Goal: Complete application form: Complete application form

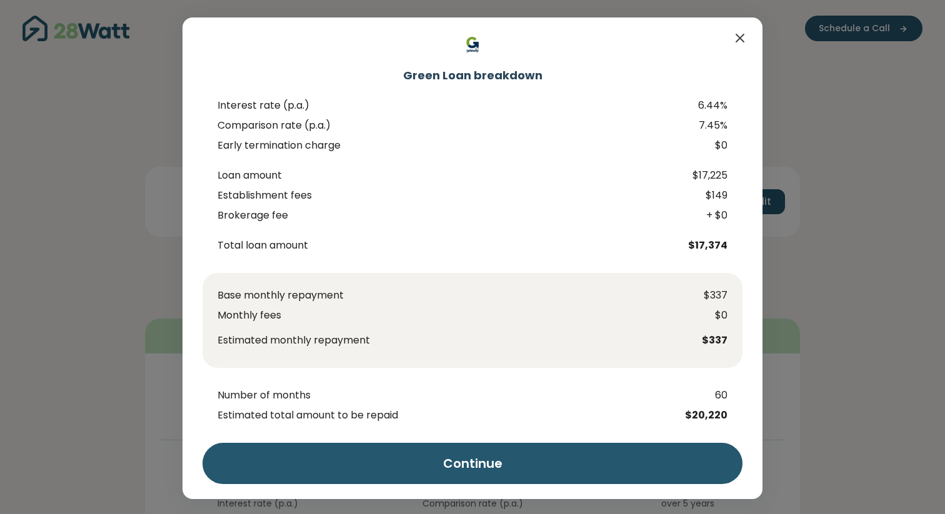
scroll to position [196, 0]
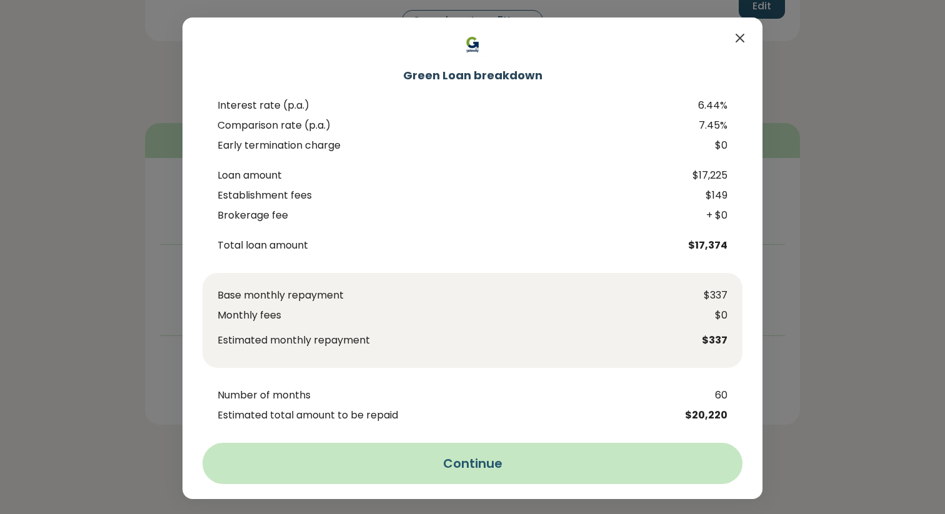
click at [439, 464] on button "Continue" at bounding box center [472, 463] width 540 height 41
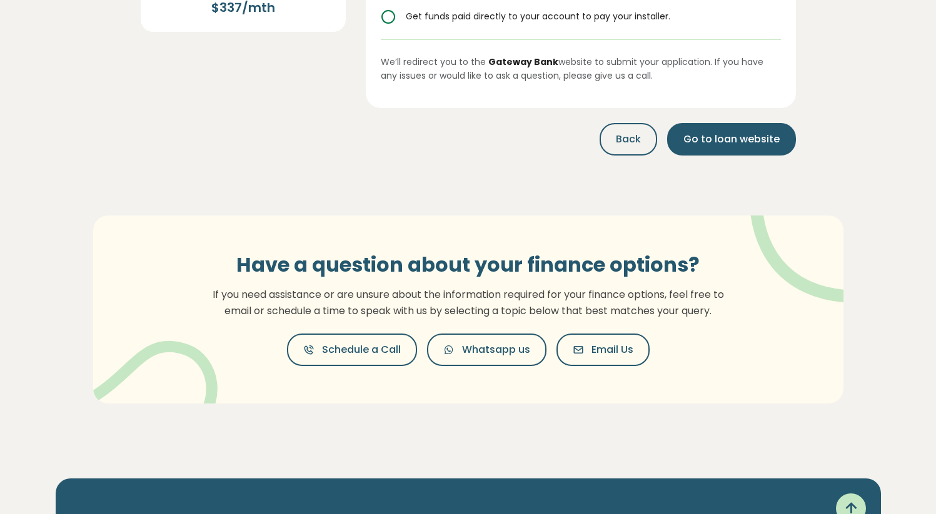
scroll to position [0, 0]
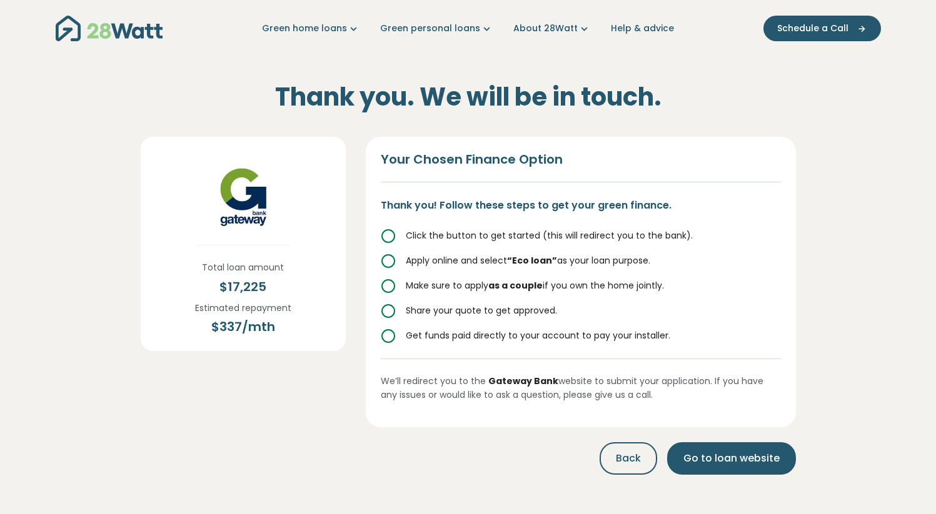
click at [244, 221] on img at bounding box center [243, 199] width 94 height 94
click at [352, 26] on icon "Main navigation" at bounding box center [353, 28] width 13 height 13
click at [191, 62] on div "Thank you. We will be in touch. Total loan amount $ 17,225 Estimated repayment …" at bounding box center [468, 270] width 675 height 427
click at [87, 32] on img "Main navigation" at bounding box center [109, 29] width 107 height 26
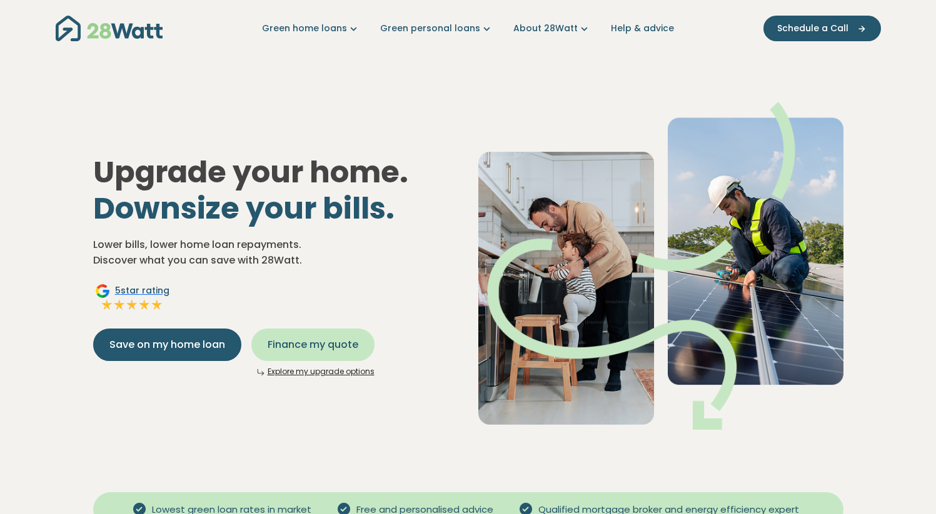
click at [274, 352] on span "Finance my quote" at bounding box center [312, 344] width 91 height 15
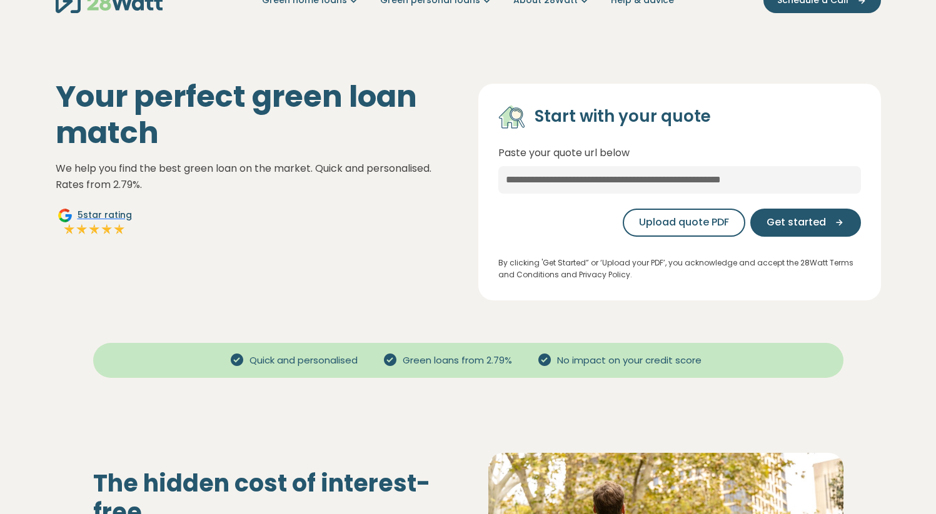
scroll to position [27, 0]
click at [799, 221] on span "Get started" at bounding box center [795, 223] width 59 height 15
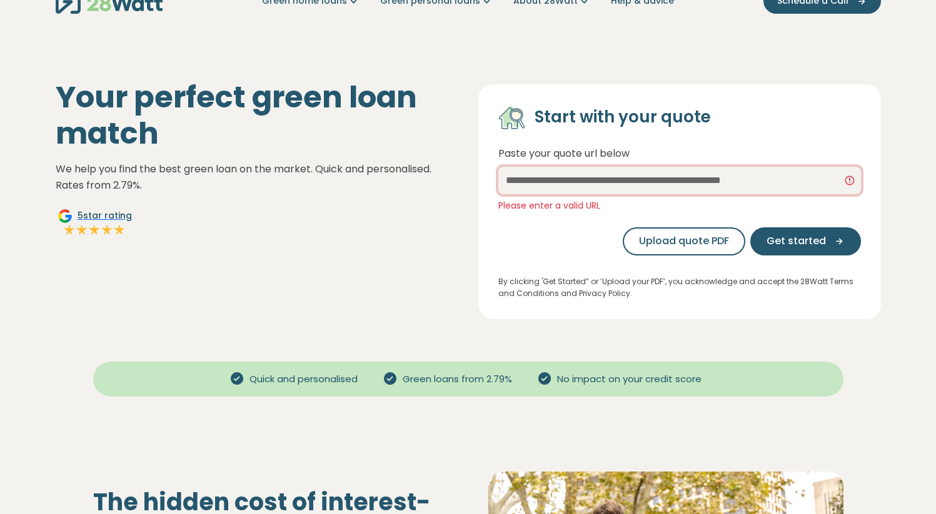
click at [628, 179] on input "text" at bounding box center [679, 180] width 362 height 27
click at [679, 183] on input "text" at bounding box center [679, 180] width 362 height 27
paste input "**********"
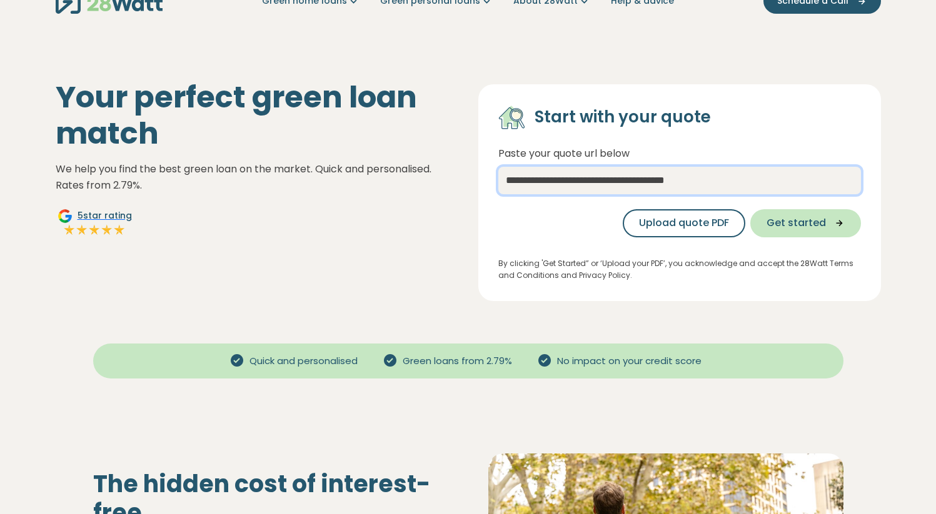
type input "**********"
click at [786, 224] on span "Get started" at bounding box center [795, 223] width 59 height 15
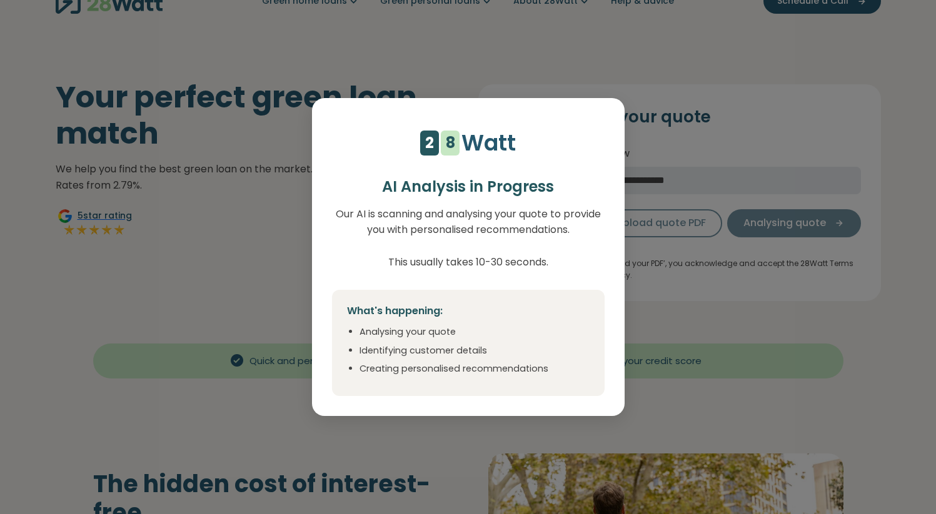
scroll to position [0, 0]
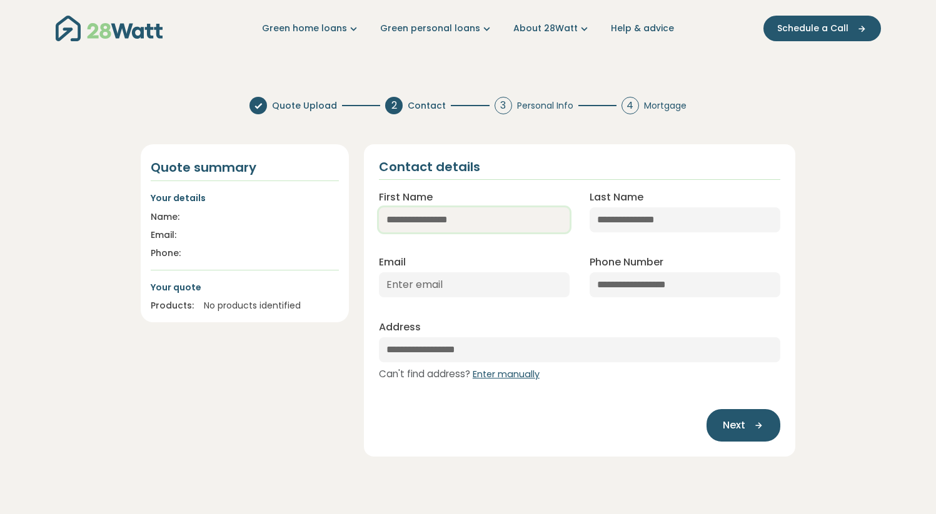
click at [404, 222] on input "First Name" at bounding box center [474, 219] width 191 height 25
type input "*****"
type input "******"
click at [420, 282] on input "Email" at bounding box center [474, 284] width 191 height 25
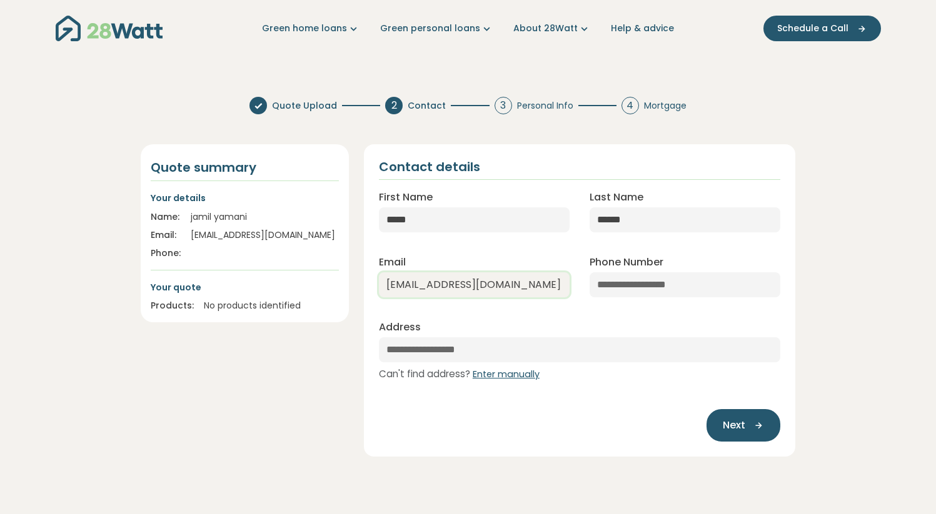
type input "jamilyamani@gmail.com"
click at [652, 283] on input "Phone Number" at bounding box center [684, 284] width 191 height 25
type input "**********"
click at [471, 351] on input "text" at bounding box center [580, 349] width 402 height 25
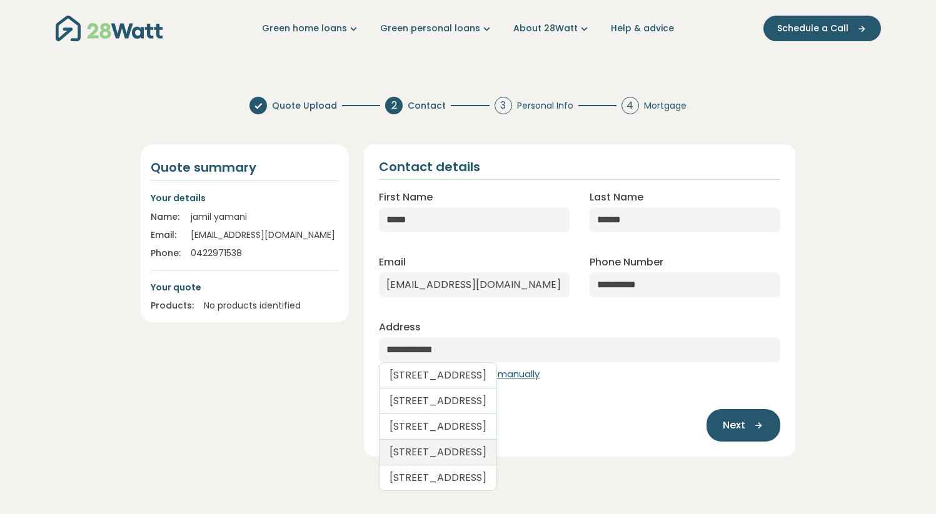
click at [476, 452] on link "102 Macpherson Street, Bronte NSW, Australia" at bounding box center [438, 453] width 118 height 26
type input "**********"
select select "***"
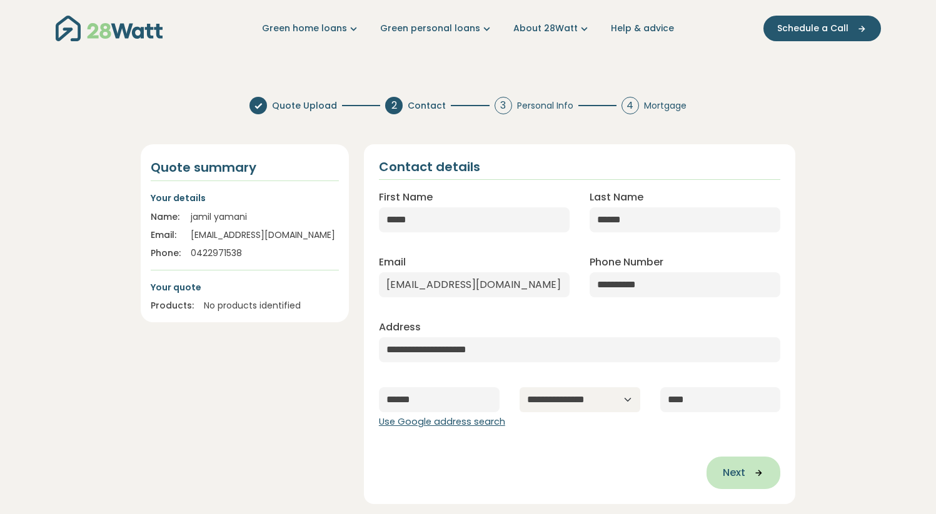
click at [731, 470] on span "Next" at bounding box center [733, 473] width 22 height 15
type input "**********"
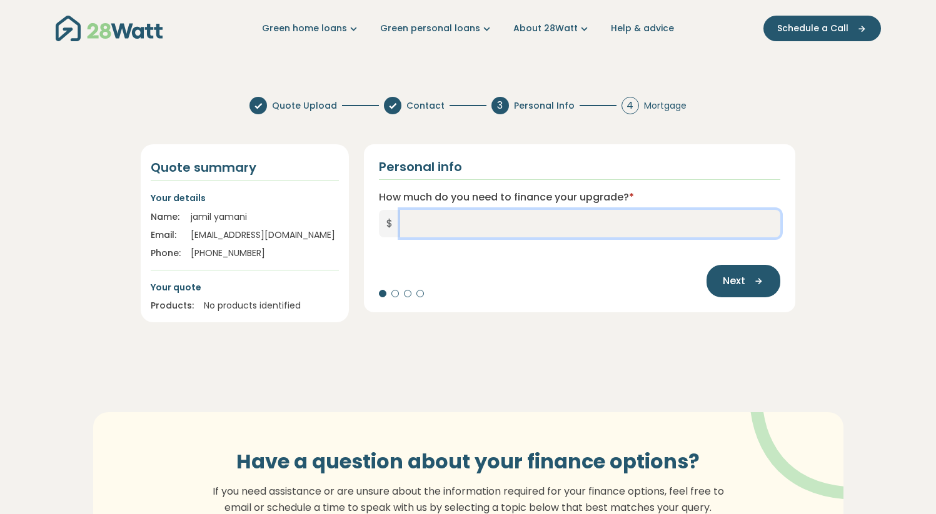
click at [422, 222] on input "How much do you need to finance your upgrade? *" at bounding box center [590, 223] width 381 height 27
click at [420, 226] on input "How much do you need to finance your upgrade? *" at bounding box center [590, 223] width 381 height 27
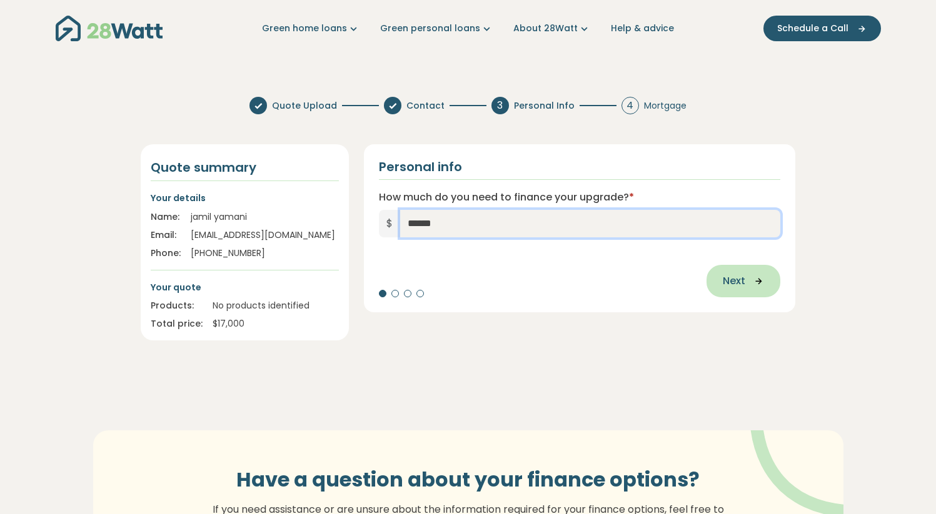
type input "******"
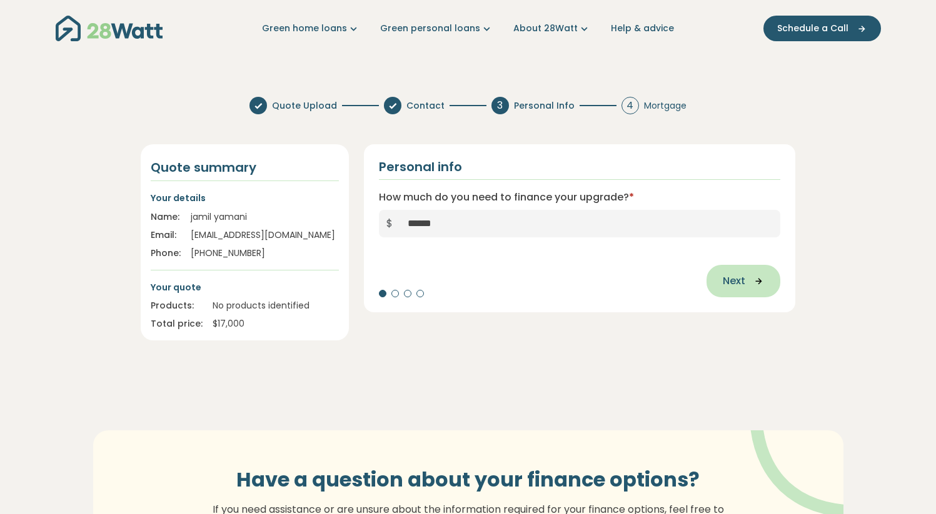
click at [744, 284] on span "Next" at bounding box center [733, 281] width 22 height 15
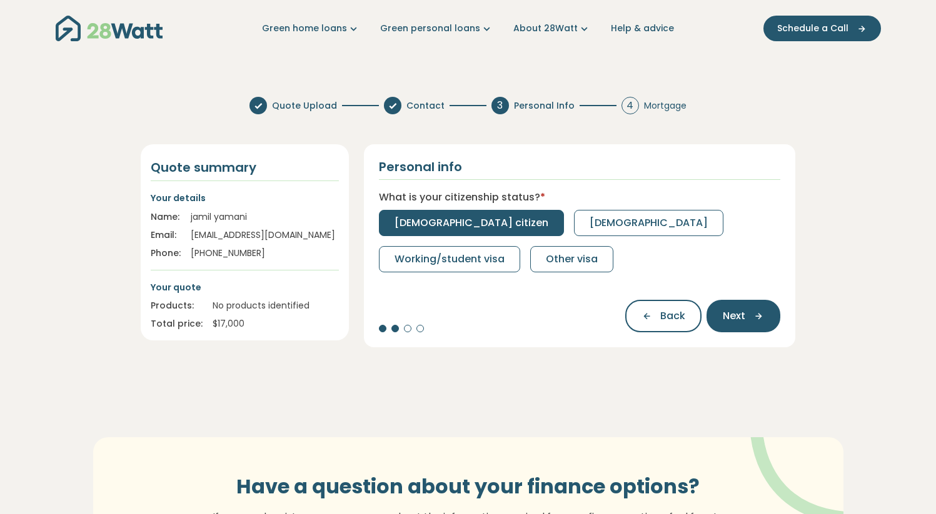
click at [440, 221] on span "Australian citizen" at bounding box center [471, 223] width 154 height 15
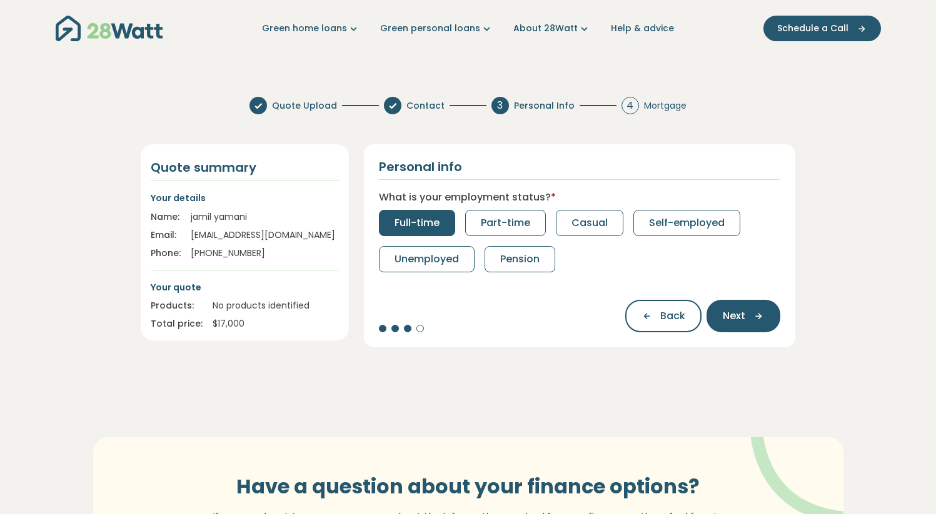
click at [414, 223] on span "Full-time" at bounding box center [416, 223] width 45 height 15
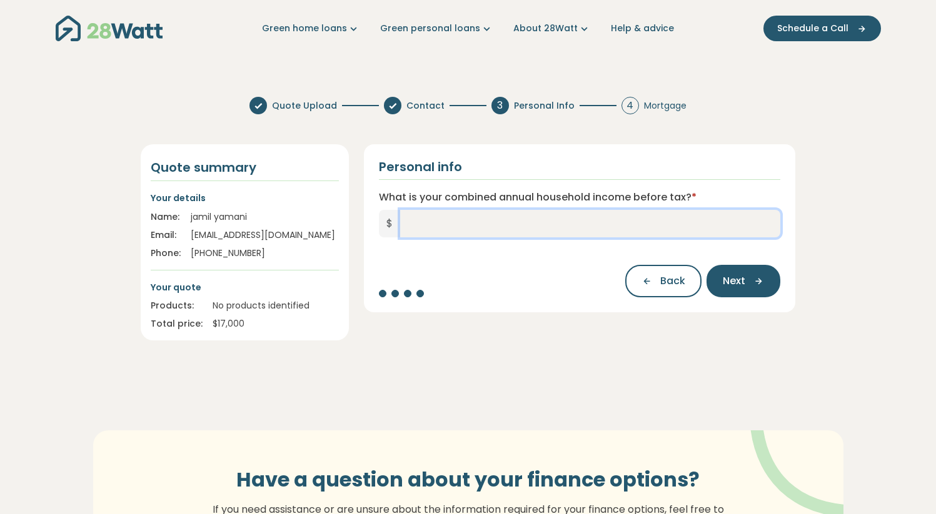
click at [458, 225] on input "What is your combined annual household income before tax? *" at bounding box center [590, 223] width 381 height 27
type input "*******"
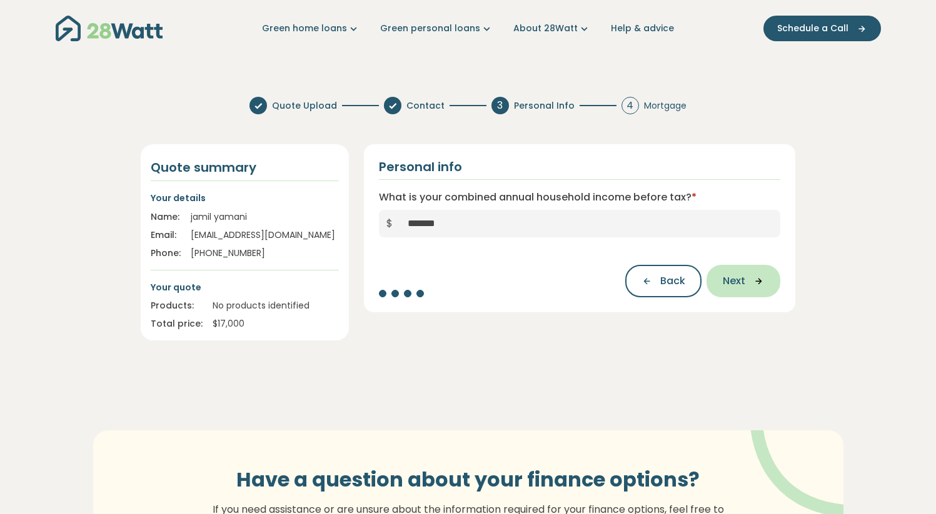
click at [744, 284] on span "Next" at bounding box center [733, 281] width 22 height 15
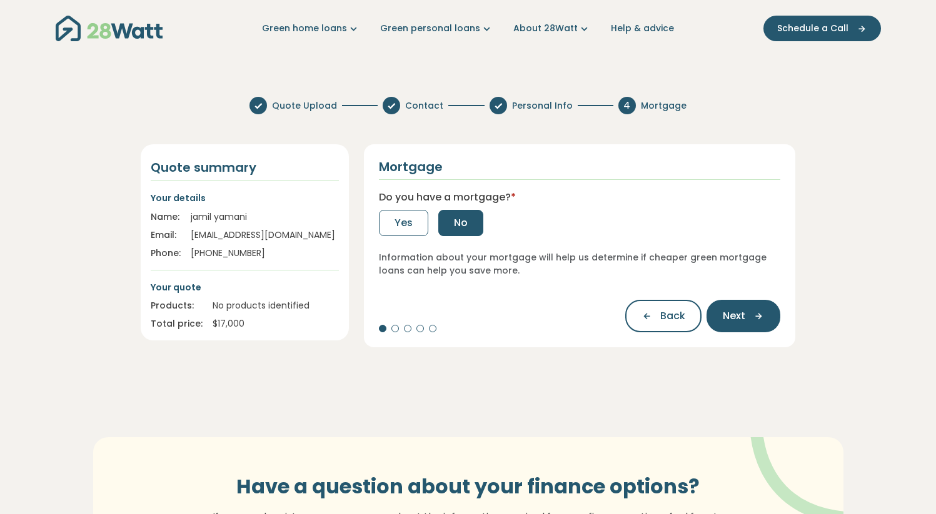
click at [454, 222] on span "No" at bounding box center [461, 223] width 14 height 15
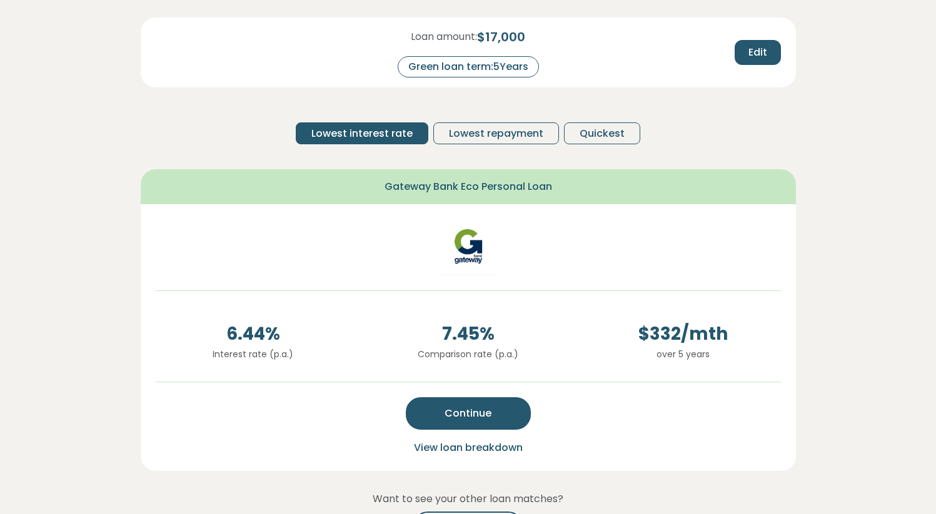
scroll to position [151, 0]
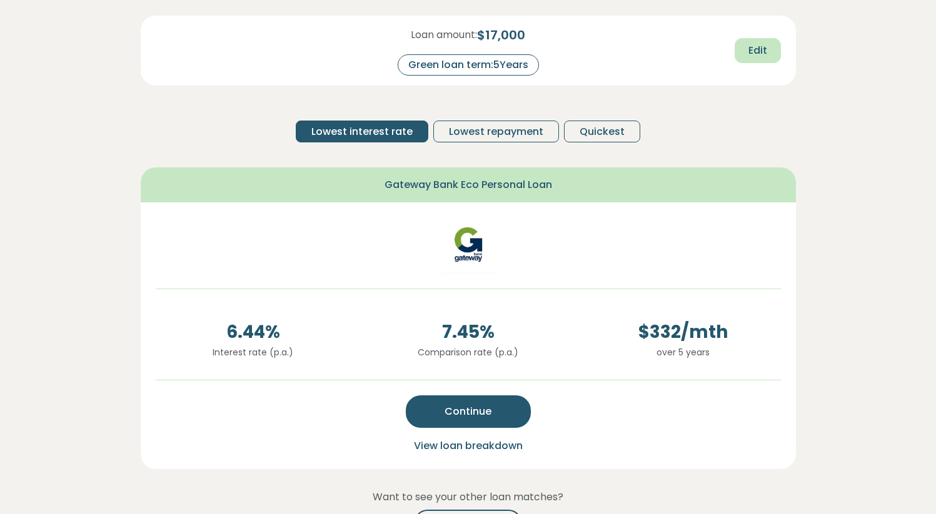
click at [764, 49] on span "Edit" at bounding box center [757, 50] width 19 height 15
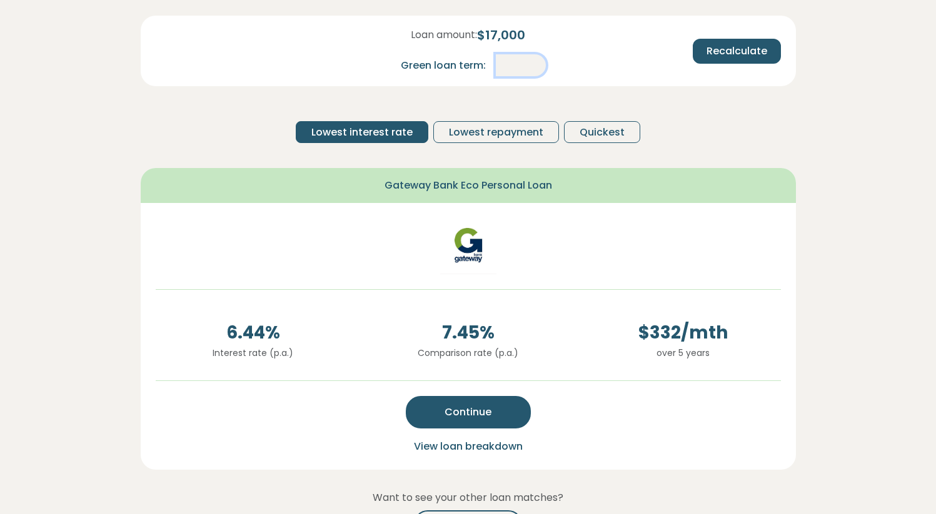
click at [519, 67] on input "*" at bounding box center [521, 65] width 50 height 22
drag, startPoint x: 527, startPoint y: 65, endPoint x: 474, endPoint y: 65, distance: 53.7
click at [474, 65] on div "Green loan term: *" at bounding box center [468, 65] width 155 height 22
type input "*"
click at [749, 49] on span "Recalculate" at bounding box center [736, 51] width 61 height 15
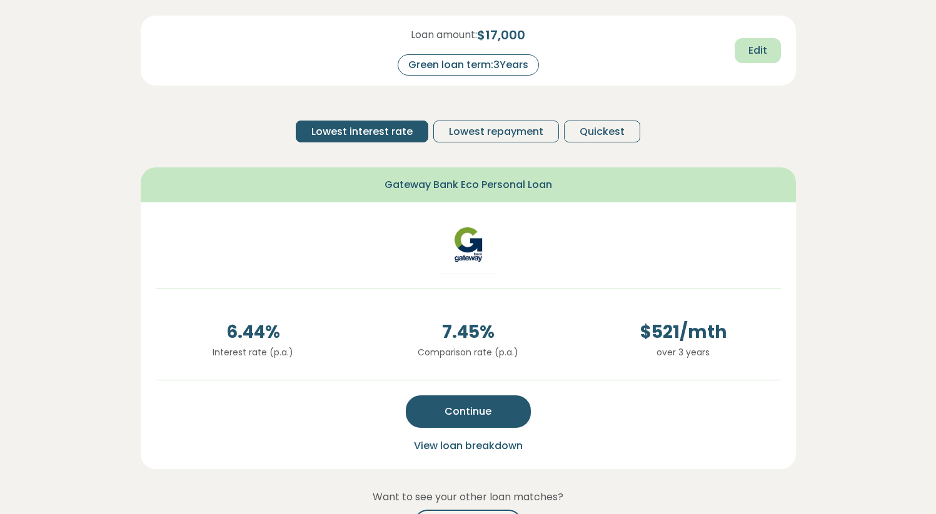
click at [751, 48] on span "Edit" at bounding box center [757, 50] width 19 height 15
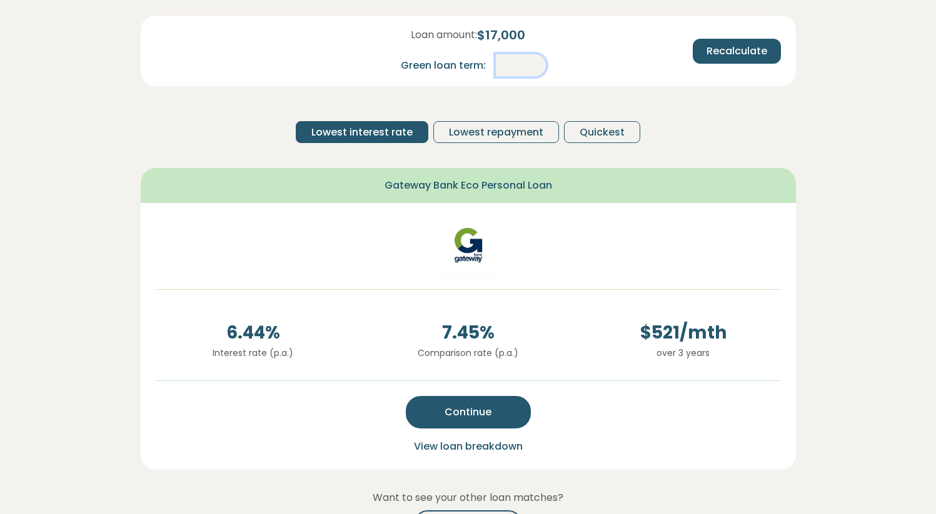
drag, startPoint x: 524, startPoint y: 66, endPoint x: 488, endPoint y: 66, distance: 36.2
click at [505, 66] on input "*" at bounding box center [521, 65] width 50 height 22
type input "*"
click at [726, 50] on span "Recalculate" at bounding box center [736, 51] width 61 height 15
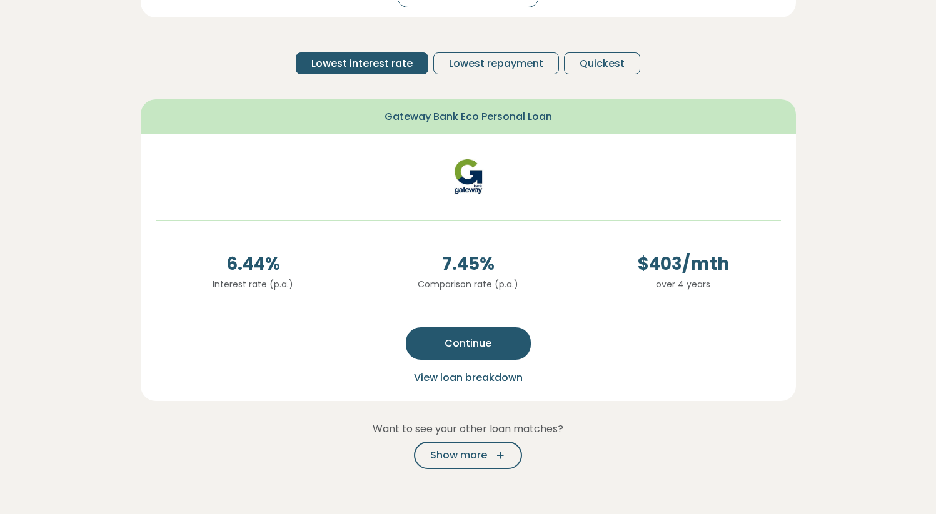
scroll to position [250, 0]
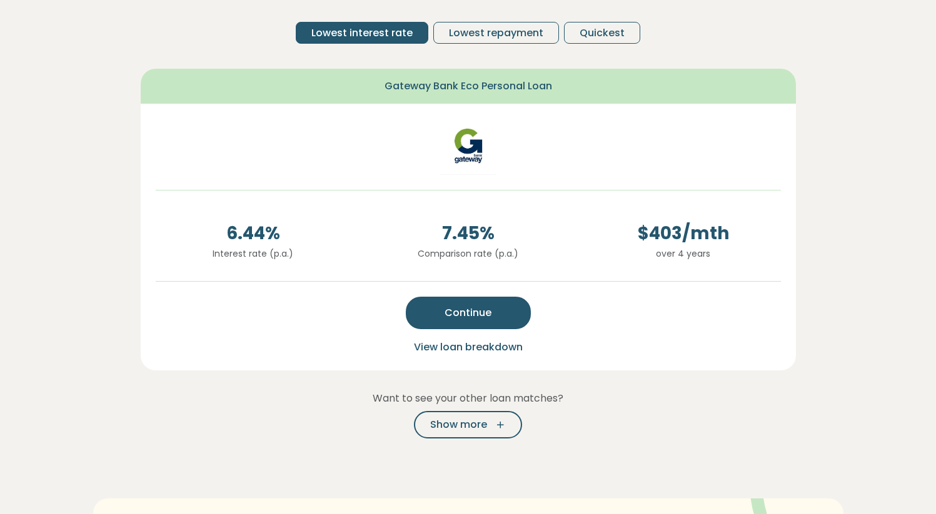
click at [474, 346] on span "View loan breakdown" at bounding box center [468, 347] width 109 height 14
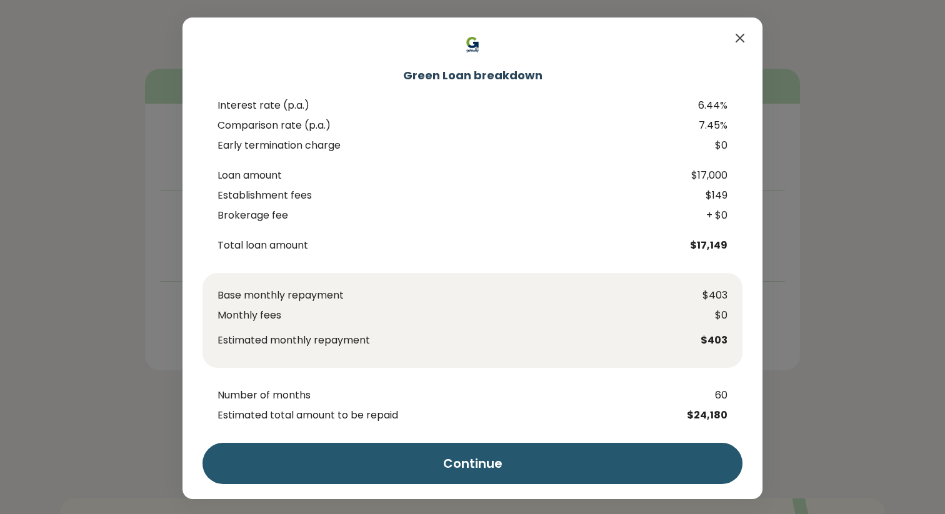
click at [736, 37] on icon "Close" at bounding box center [739, 37] width 7 height 7
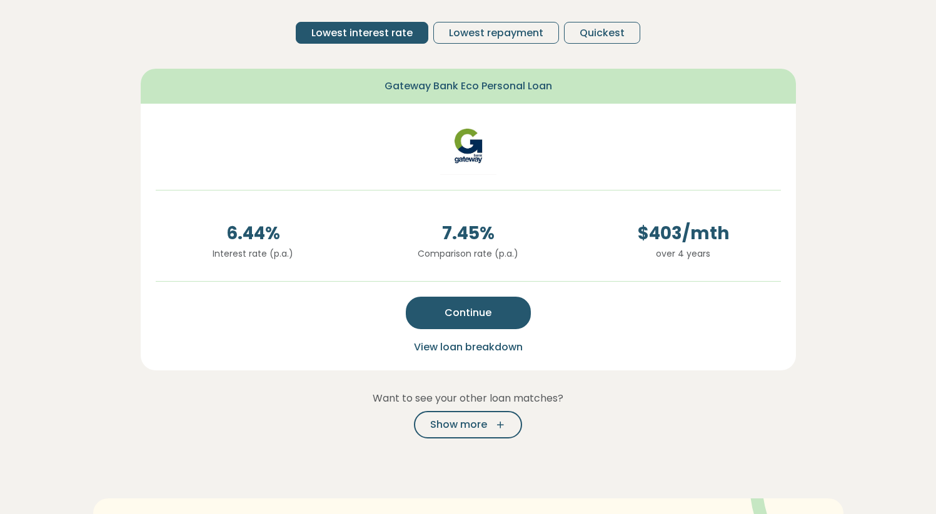
click at [644, 74] on div "Gateway Bank Eco Personal Loan" at bounding box center [468, 86] width 655 height 35
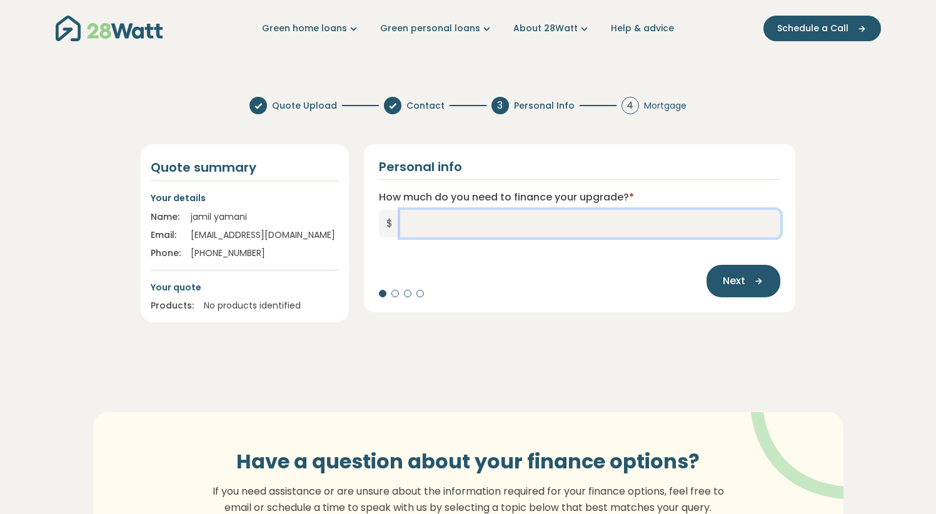
click at [411, 227] on input "How much do you need to finance your upgrade? *" at bounding box center [590, 223] width 381 height 27
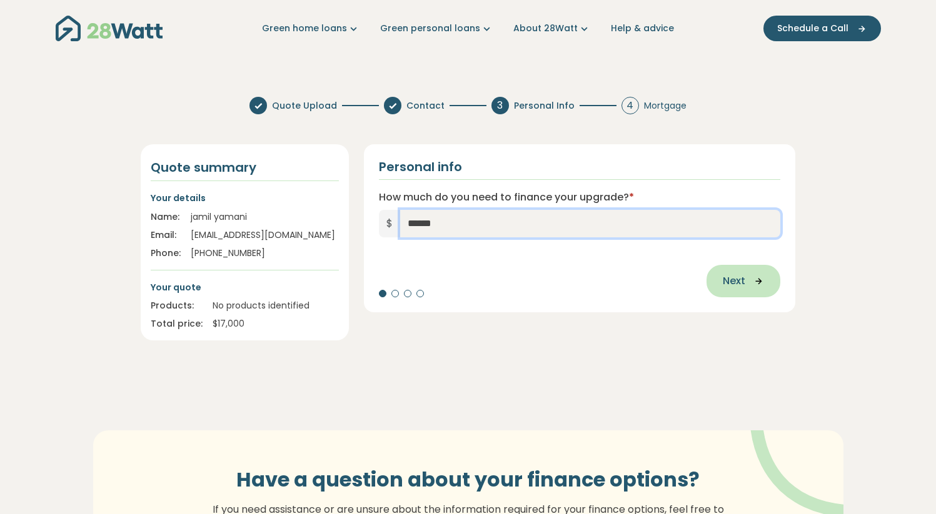
type input "******"
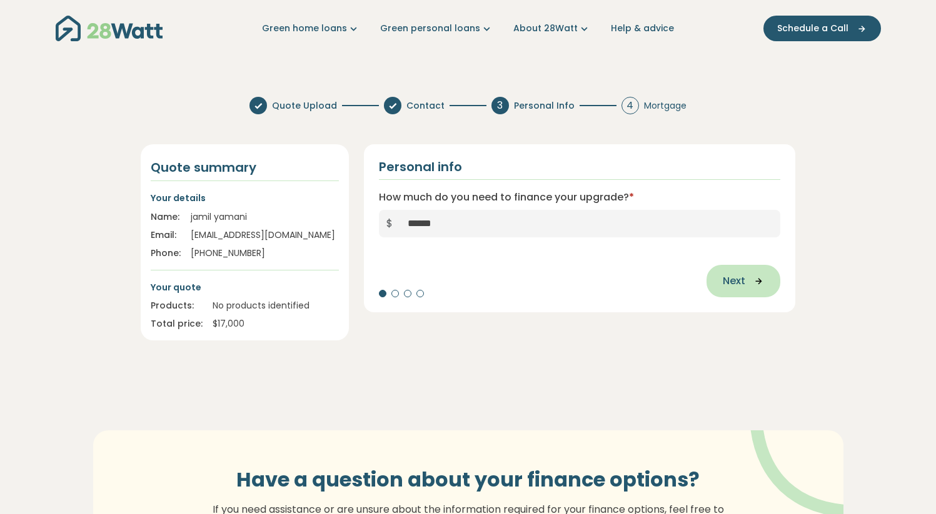
click at [744, 283] on span "Next" at bounding box center [733, 281] width 22 height 15
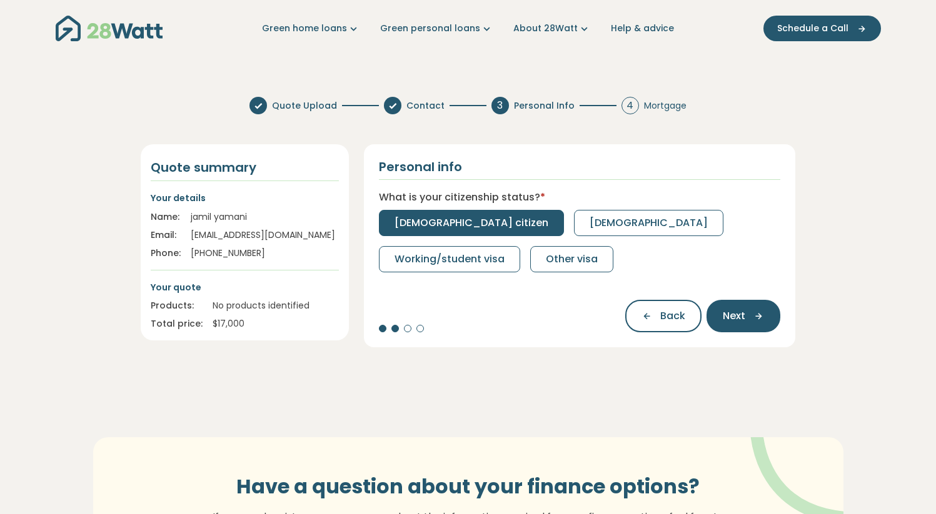
click at [421, 223] on span "Australian citizen" at bounding box center [471, 223] width 154 height 15
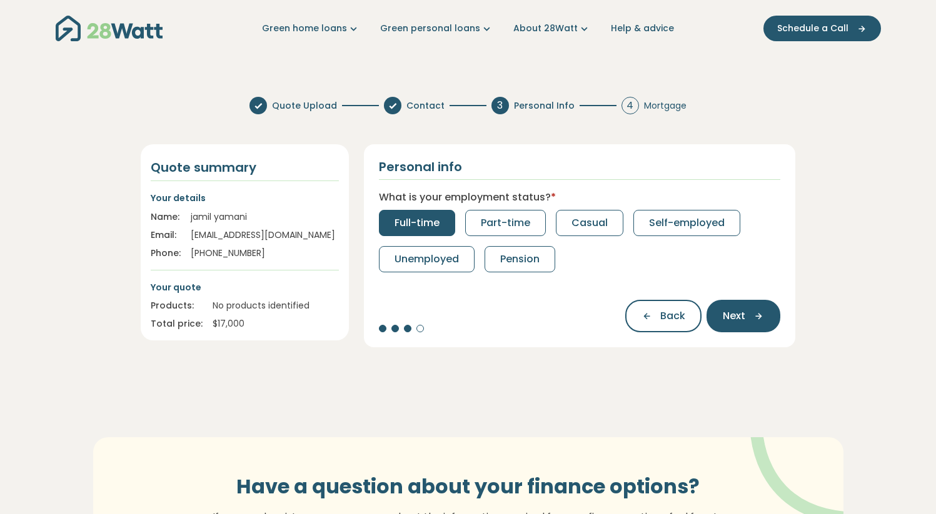
click at [411, 227] on span "Full-time" at bounding box center [416, 223] width 45 height 15
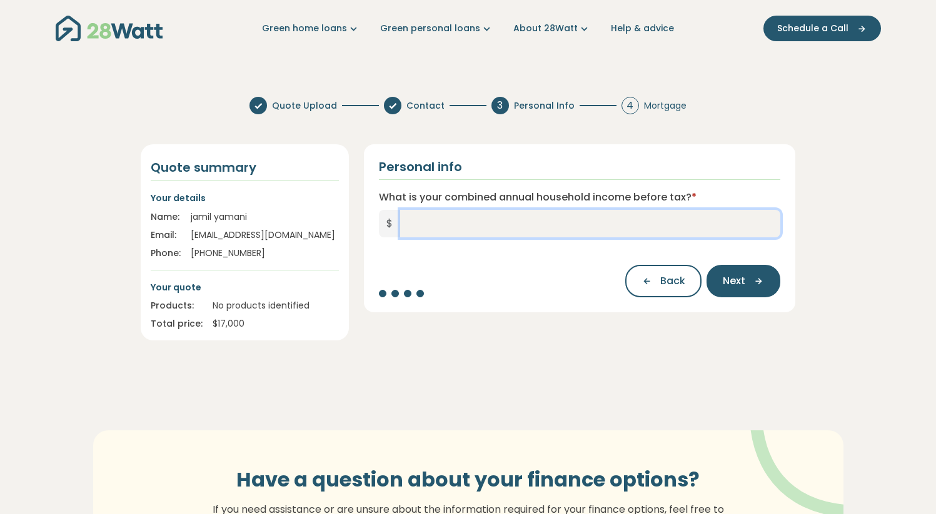
click at [417, 223] on input "What is your combined annual household income before tax? *" at bounding box center [590, 223] width 381 height 27
type input "*******"
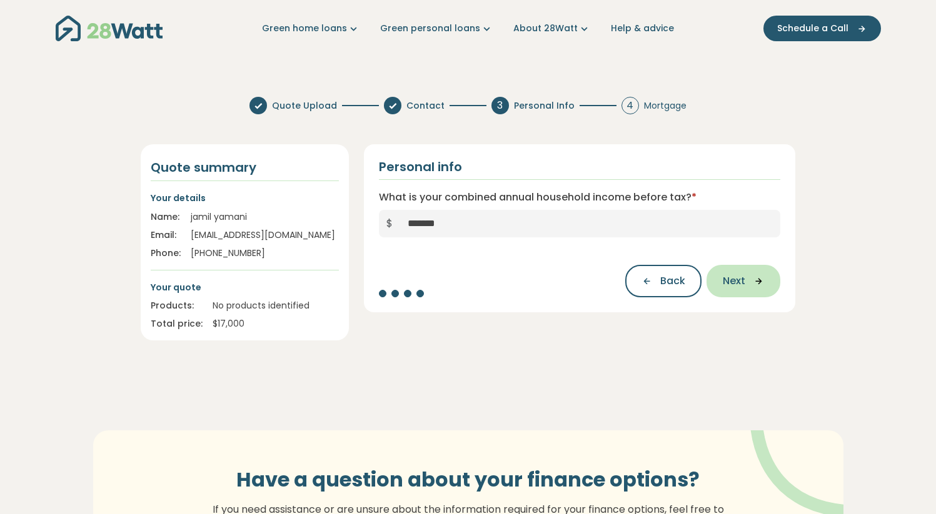
click at [736, 277] on span "Next" at bounding box center [733, 281] width 22 height 15
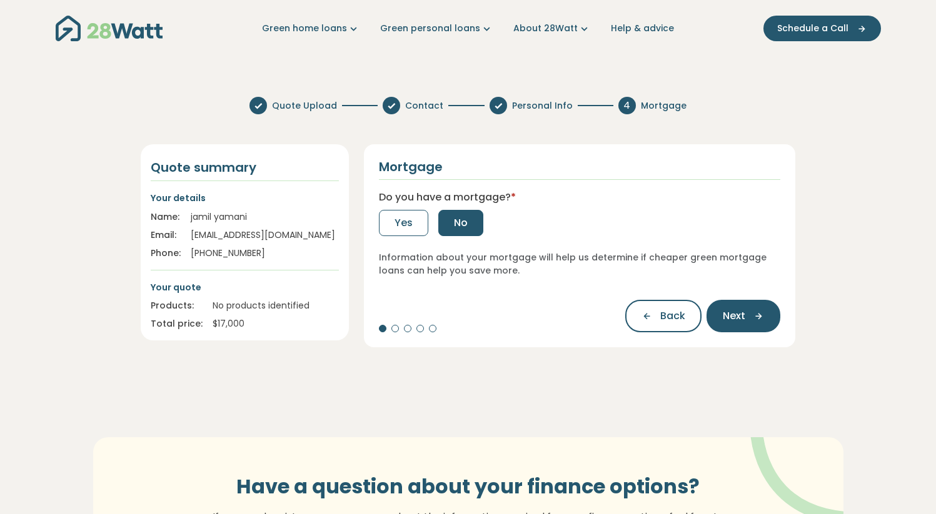
click at [460, 224] on span "No" at bounding box center [461, 223] width 14 height 15
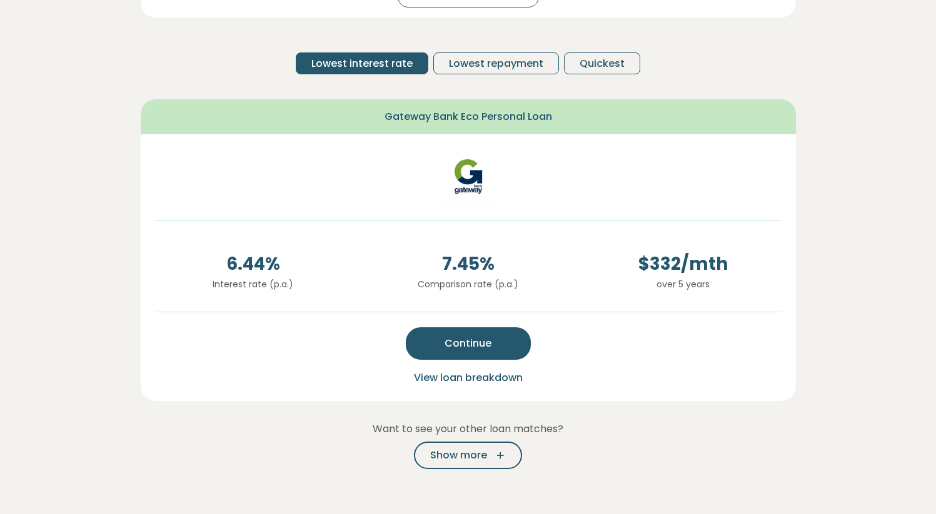
scroll to position [221, 0]
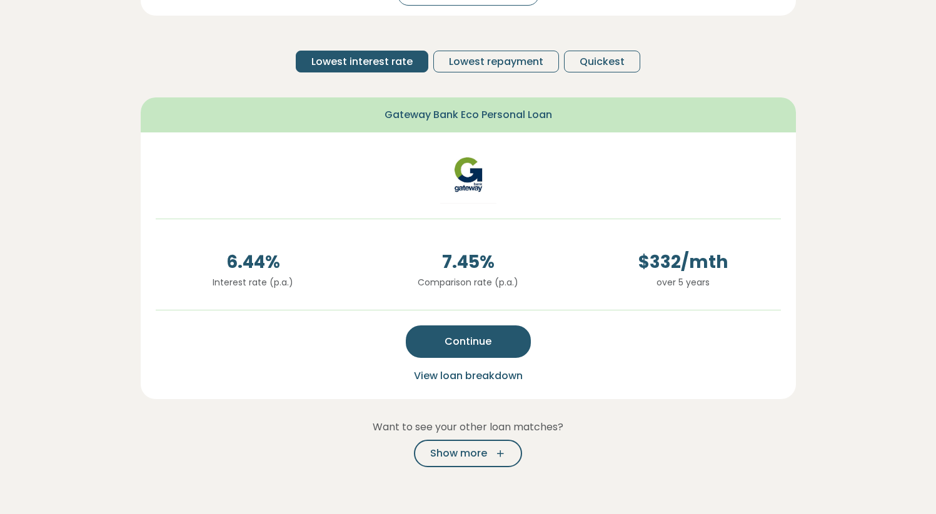
click at [475, 375] on span "View loan breakdown" at bounding box center [468, 376] width 109 height 14
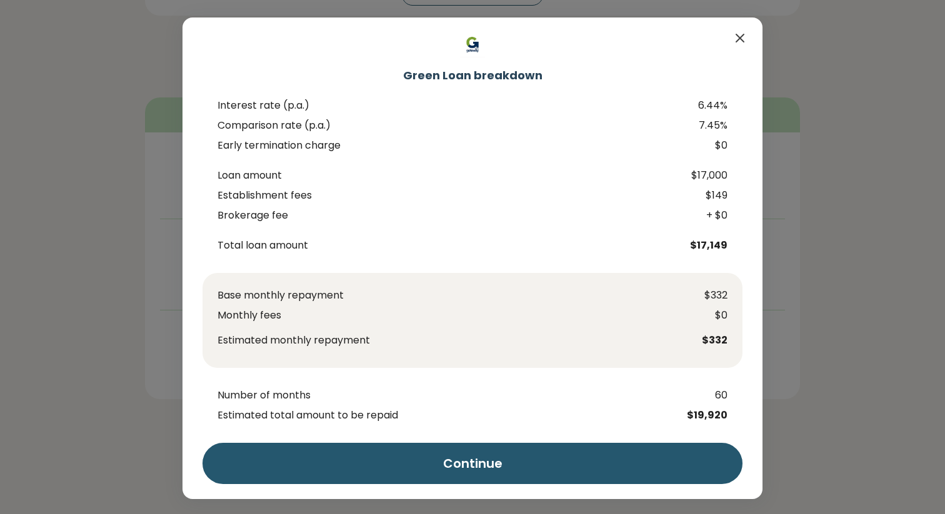
click at [735, 37] on icon "Close" at bounding box center [739, 38] width 15 height 15
